Goal: Download file/media

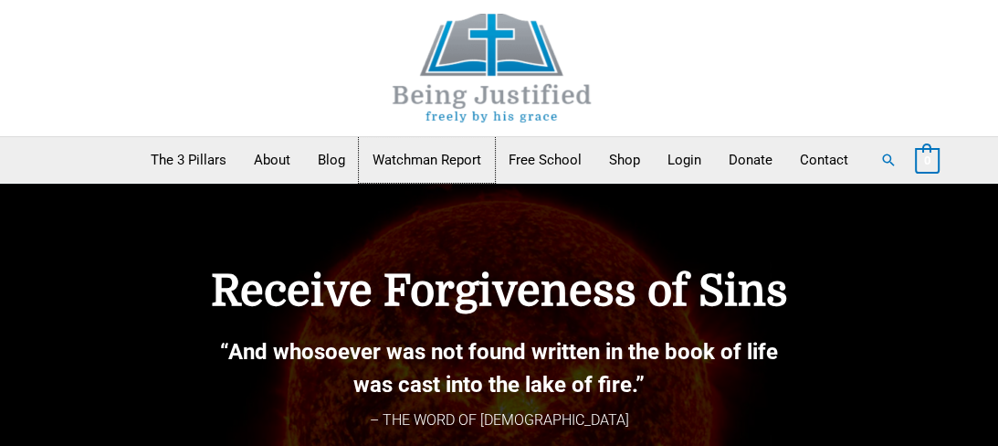
click at [387, 171] on link "Watchman Report" at bounding box center [427, 160] width 136 height 46
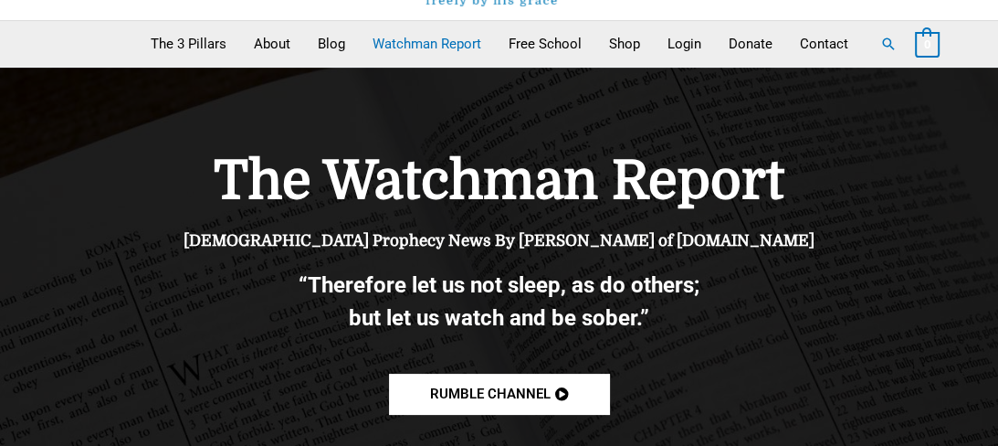
scroll to position [144, 0]
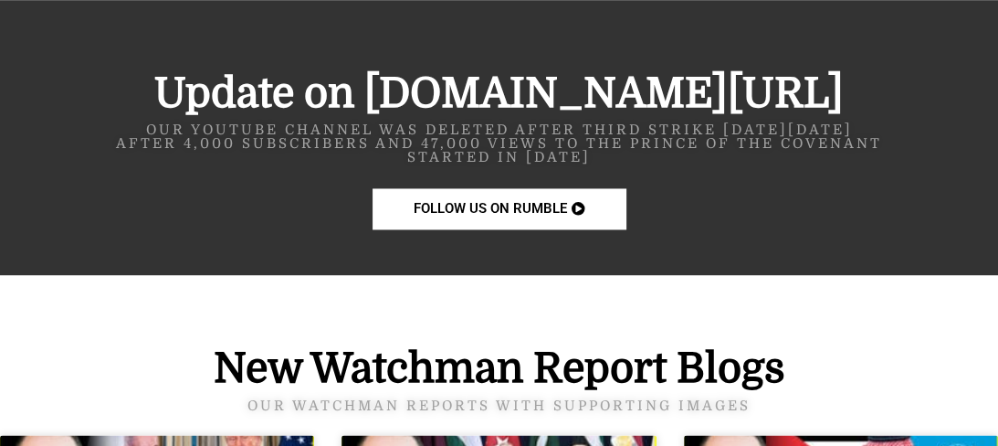
scroll to position [2025, 0]
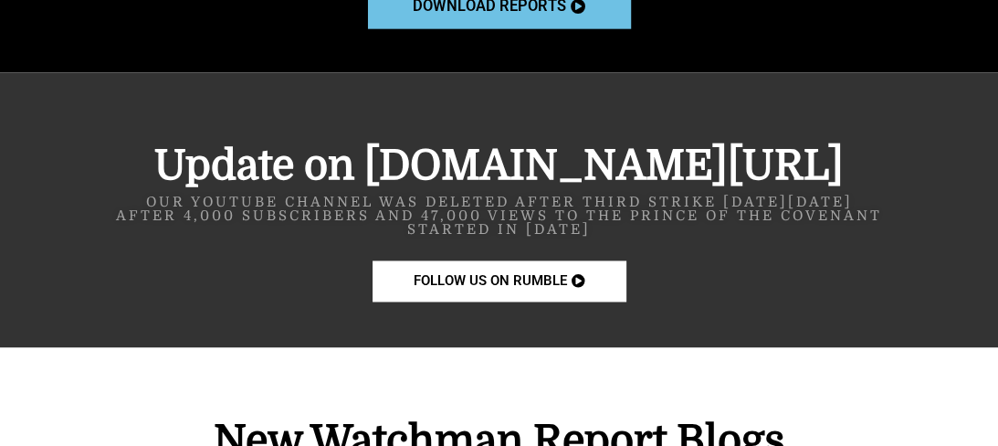
click at [494, 14] on span "download reports" at bounding box center [489, 6] width 153 height 16
